Goal: Find specific page/section: Find specific page/section

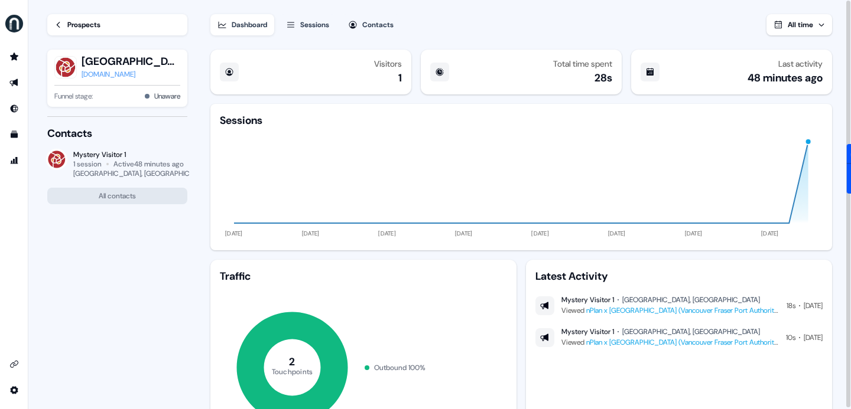
scroll to position [72, 0]
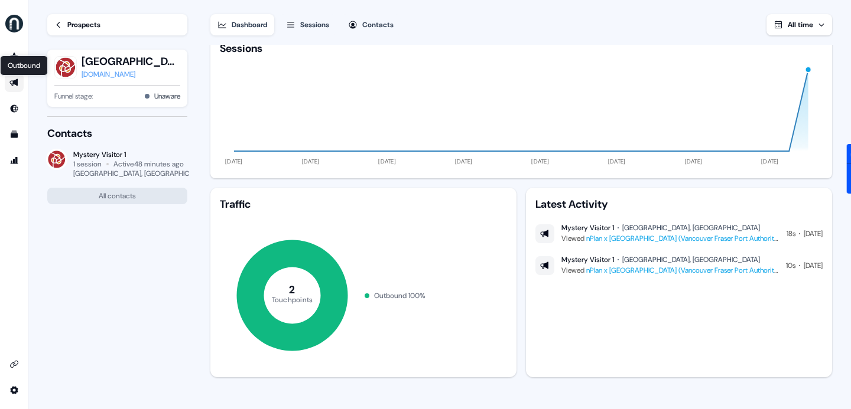
click at [11, 83] on icon "Go to outbound experience" at bounding box center [13, 82] width 9 height 9
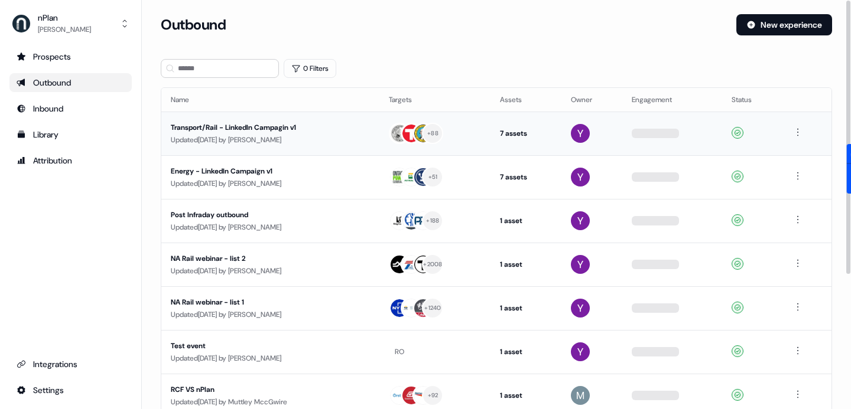
click at [277, 128] on div "Transport/Rail - LinkedIn Campagin v1" at bounding box center [270, 128] width 199 height 12
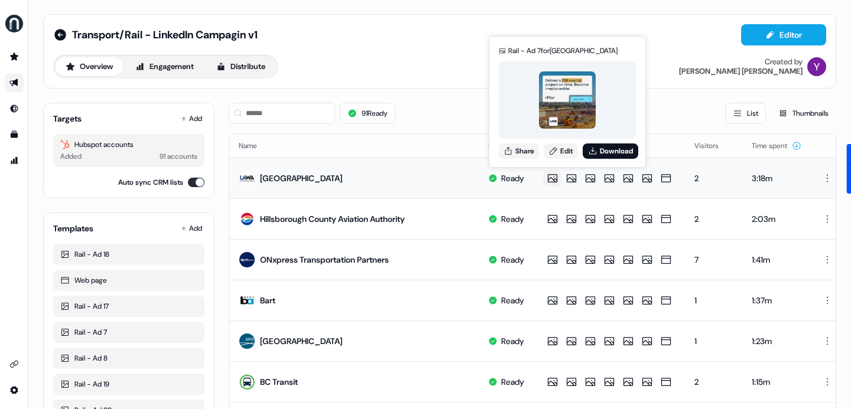
click at [560, 177] on icon at bounding box center [552, 179] width 14 height 12
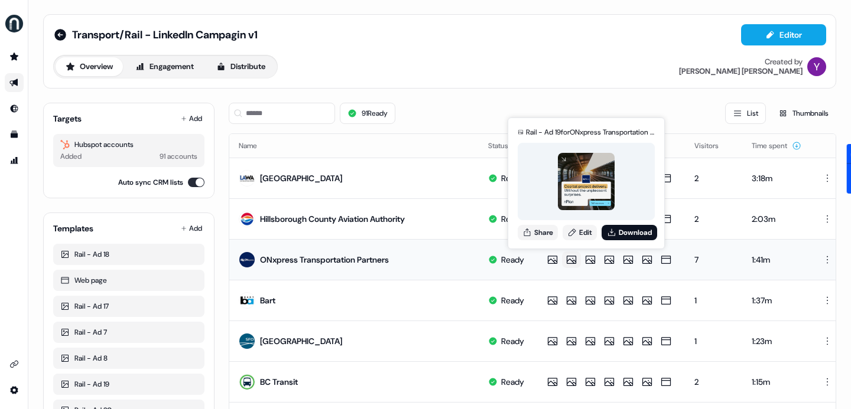
click at [578, 262] on icon at bounding box center [571, 260] width 14 height 12
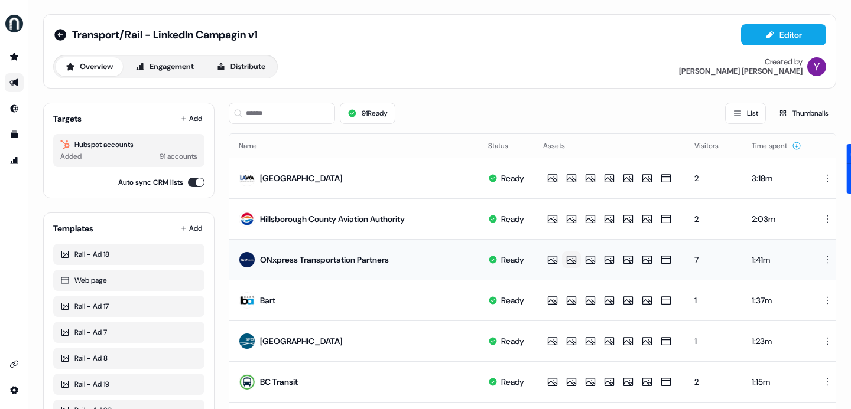
click at [578, 262] on icon at bounding box center [571, 260] width 14 height 12
click at [116, 307] on div "Rail - Ad 17" at bounding box center [128, 307] width 137 height 12
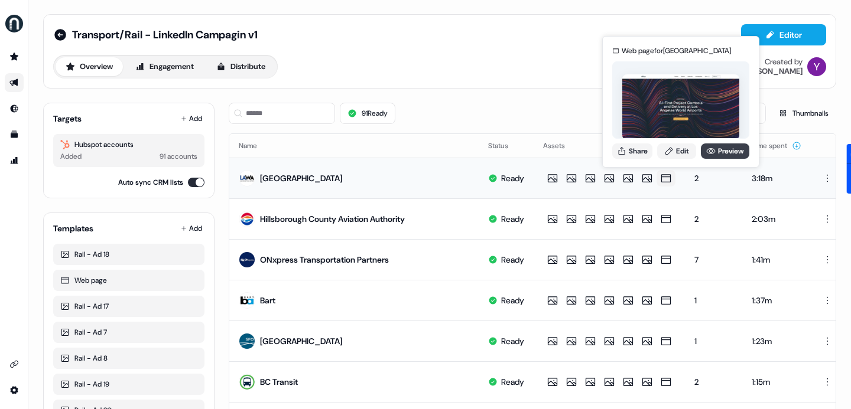
click at [718, 148] on link "Preview" at bounding box center [725, 151] width 48 height 15
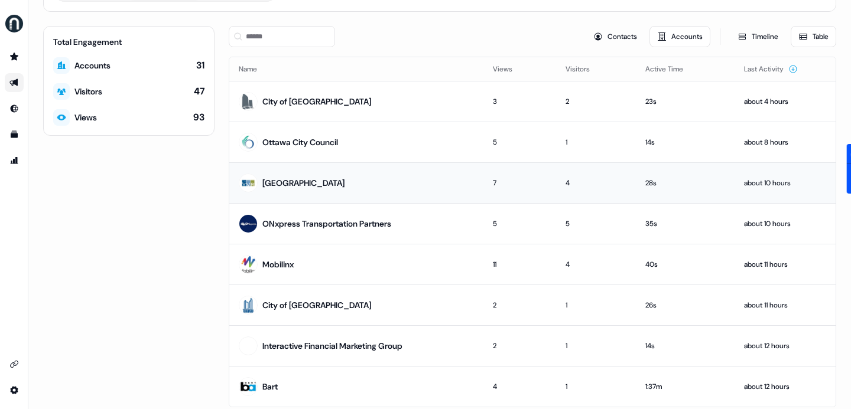
scroll to position [117, 0]
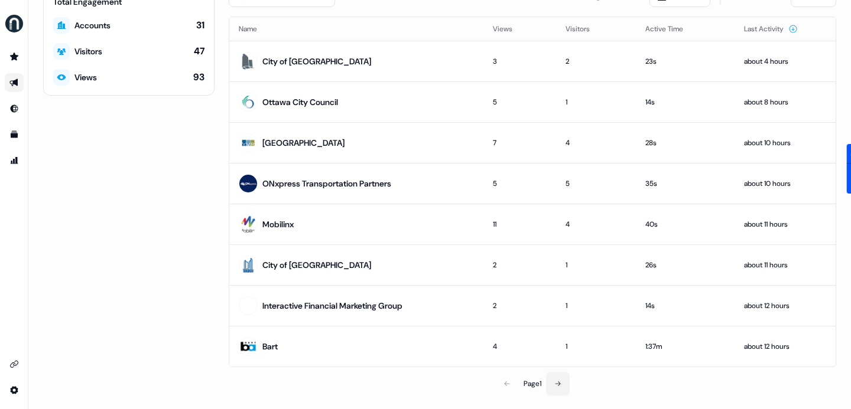
click at [557, 379] on button at bounding box center [558, 384] width 24 height 24
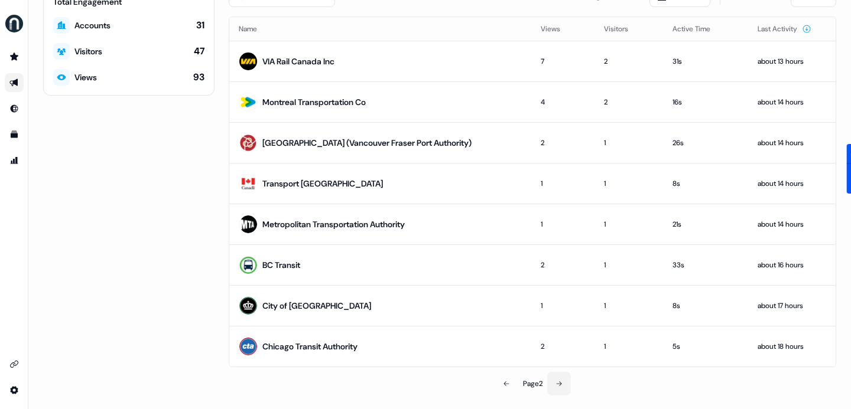
click at [554, 384] on button at bounding box center [559, 384] width 24 height 24
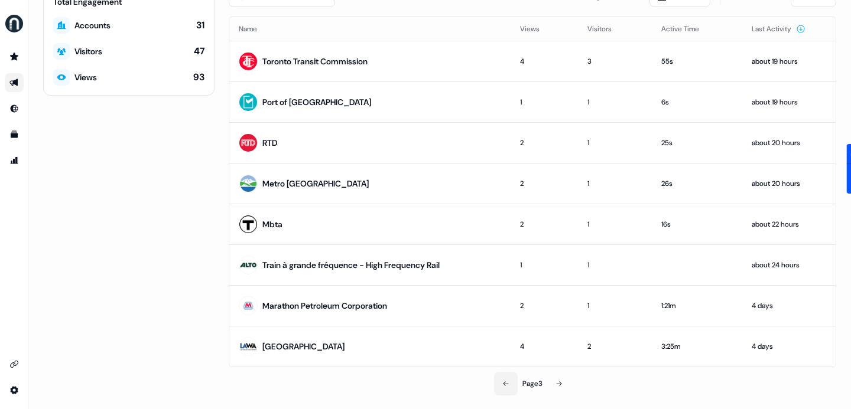
click at [502, 382] on icon at bounding box center [505, 383] width 7 height 7
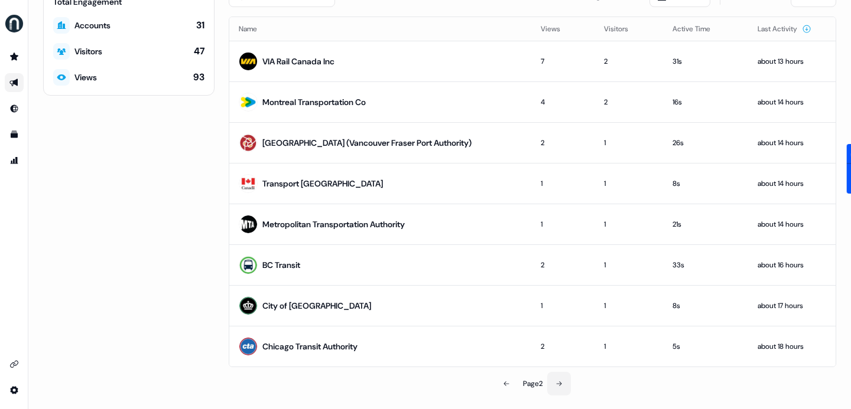
click at [555, 385] on icon at bounding box center [558, 383] width 7 height 7
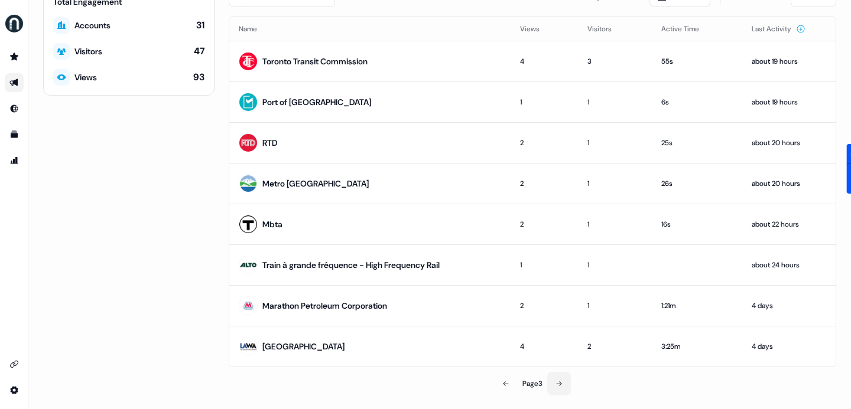
click at [553, 380] on button at bounding box center [559, 384] width 24 height 24
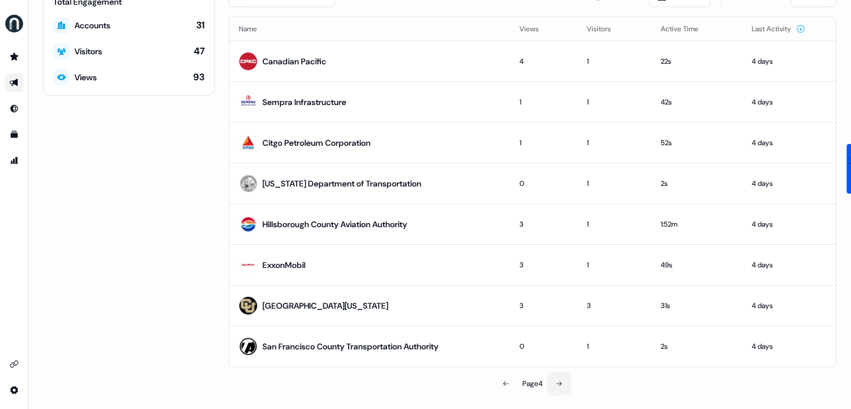
click at [553, 380] on button at bounding box center [559, 384] width 24 height 24
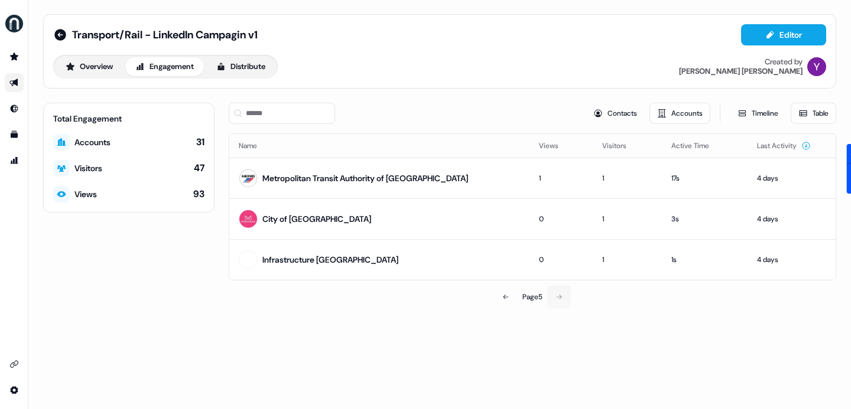
scroll to position [0, 0]
click at [498, 298] on button at bounding box center [506, 297] width 24 height 24
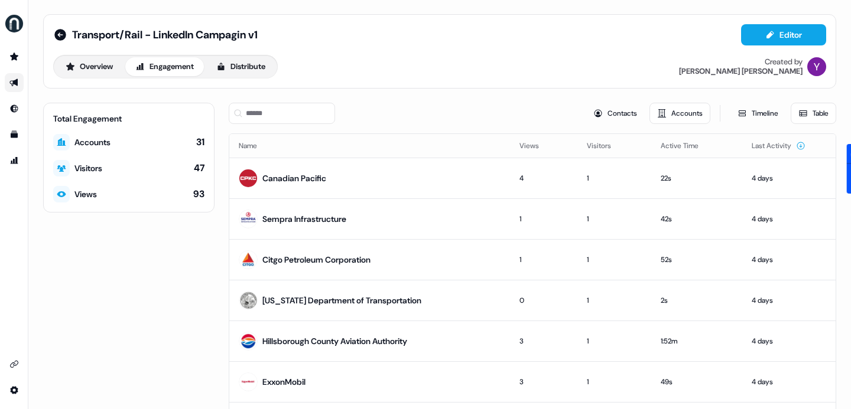
click at [498, 298] on td "[US_STATE] Department of Transportation" at bounding box center [369, 300] width 281 height 41
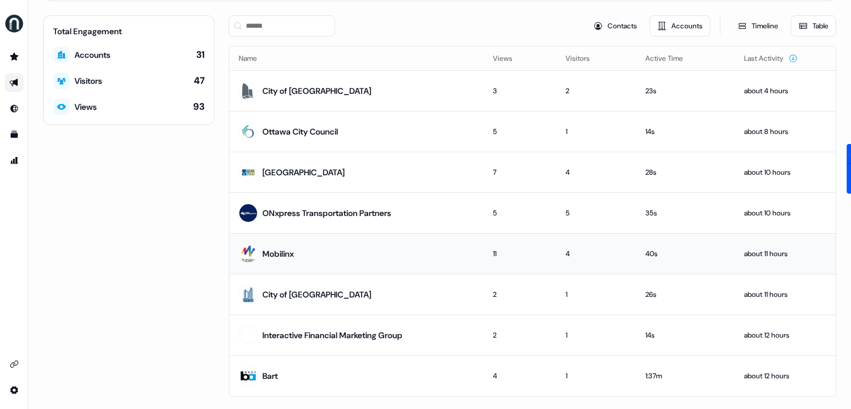
scroll to position [117, 0]
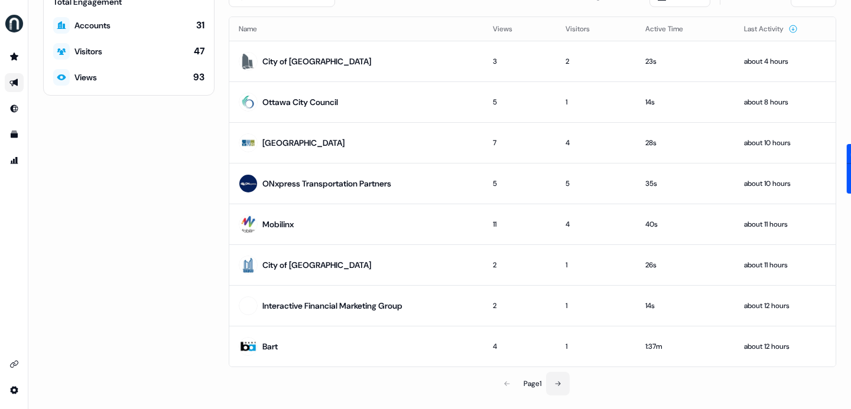
click at [560, 383] on icon at bounding box center [557, 383] width 7 height 7
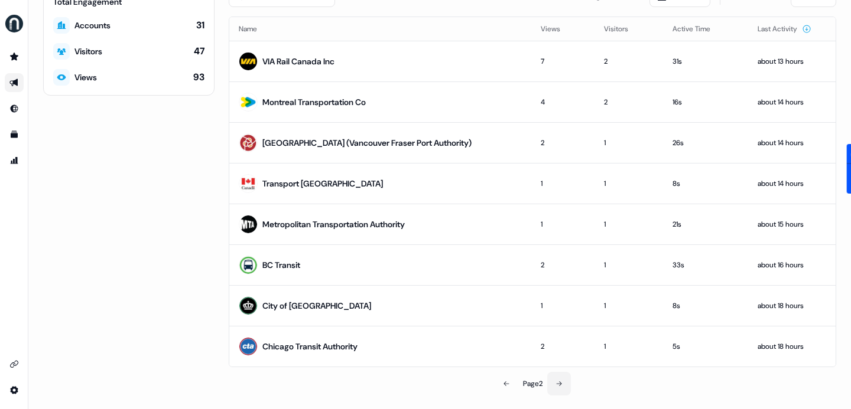
click at [558, 381] on icon at bounding box center [558, 383] width 7 height 7
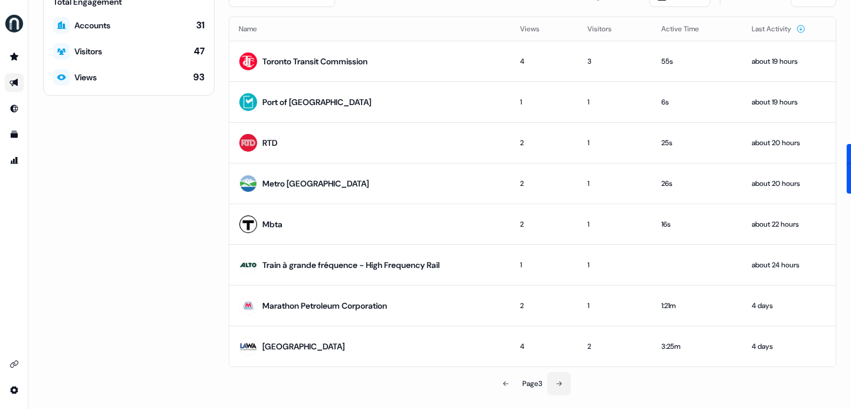
click at [555, 382] on icon at bounding box center [558, 383] width 7 height 7
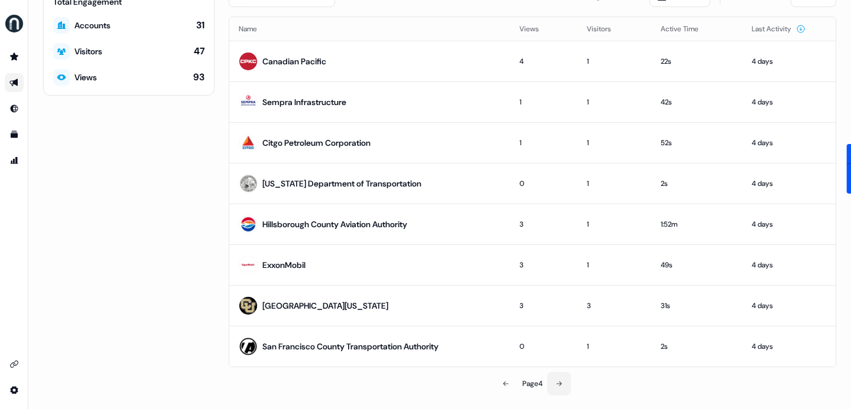
click at [551, 383] on button at bounding box center [559, 384] width 24 height 24
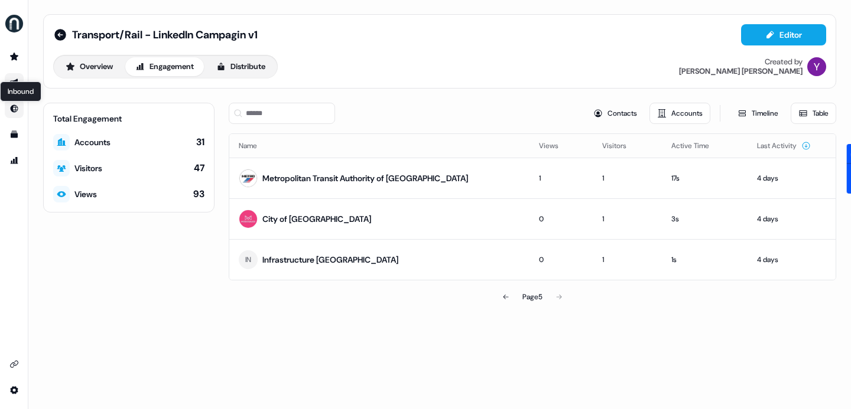
click at [13, 92] on div "Inbound Inbound" at bounding box center [20, 92] width 41 height 20
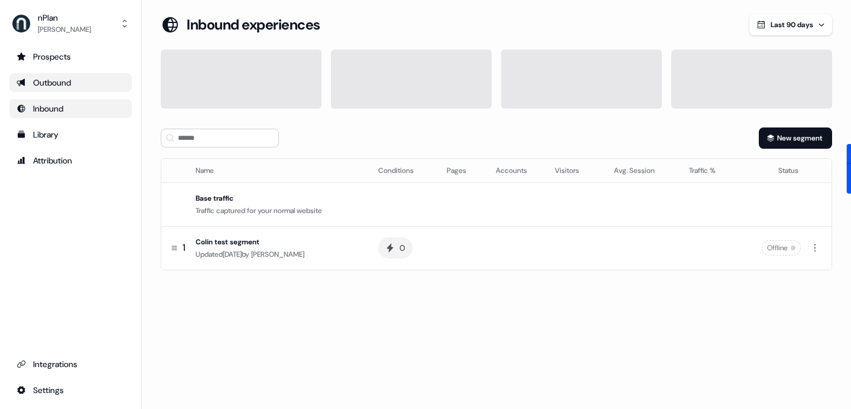
click at [24, 82] on icon "Go to outbound experience" at bounding box center [21, 83] width 8 height 8
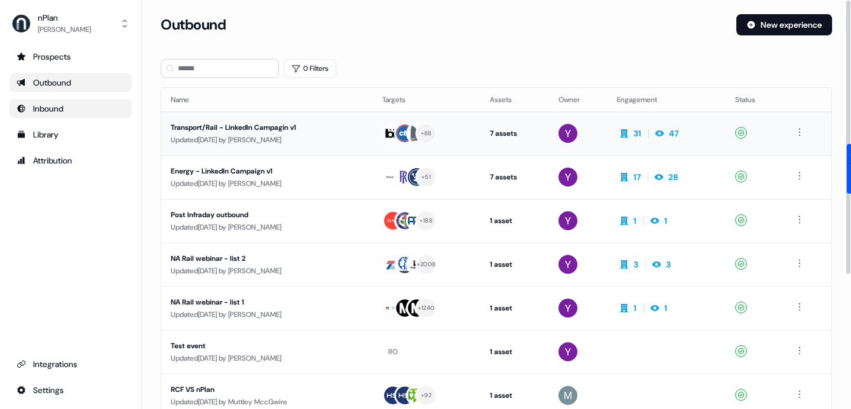
click at [359, 133] on div "Transport/Rail - LinkedIn Campagin v1 Updated [DATE] by [PERSON_NAME]" at bounding box center [267, 134] width 193 height 24
click at [278, 125] on div "Transport/Rail - LinkedIn Campagin v1" at bounding box center [267, 128] width 193 height 12
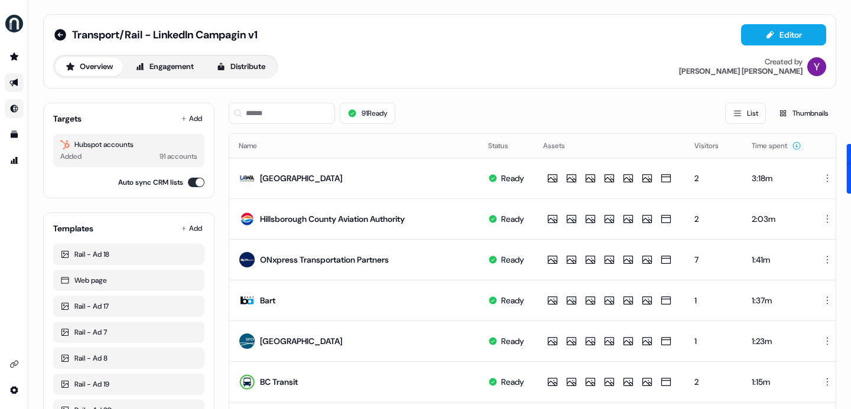
click at [373, 144] on th "Name" at bounding box center [353, 146] width 249 height 24
